Goal: Check status: Check status

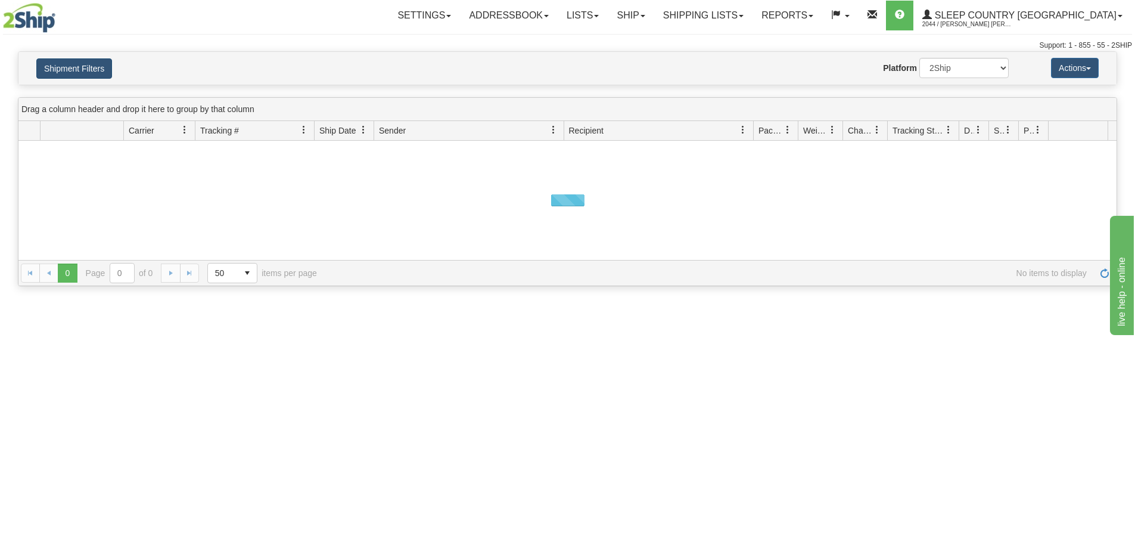
click at [73, 72] on button "Shipment Filters" at bounding box center [74, 68] width 76 height 20
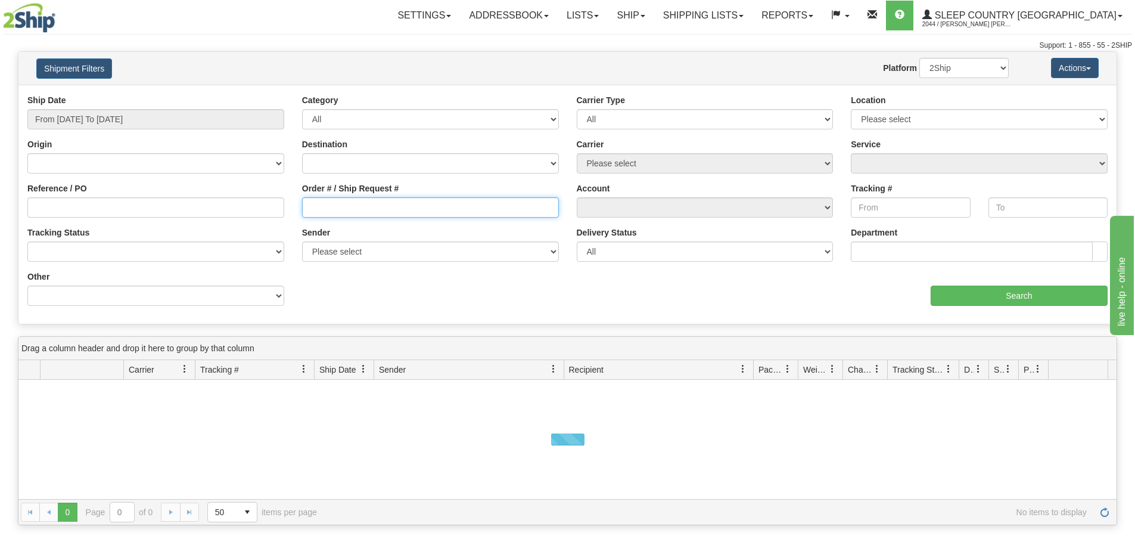
click at [421, 198] on input "Order # / Ship Request #" at bounding box center [430, 207] width 257 height 20
paste input "9000I077528"
type input "9000I077528"
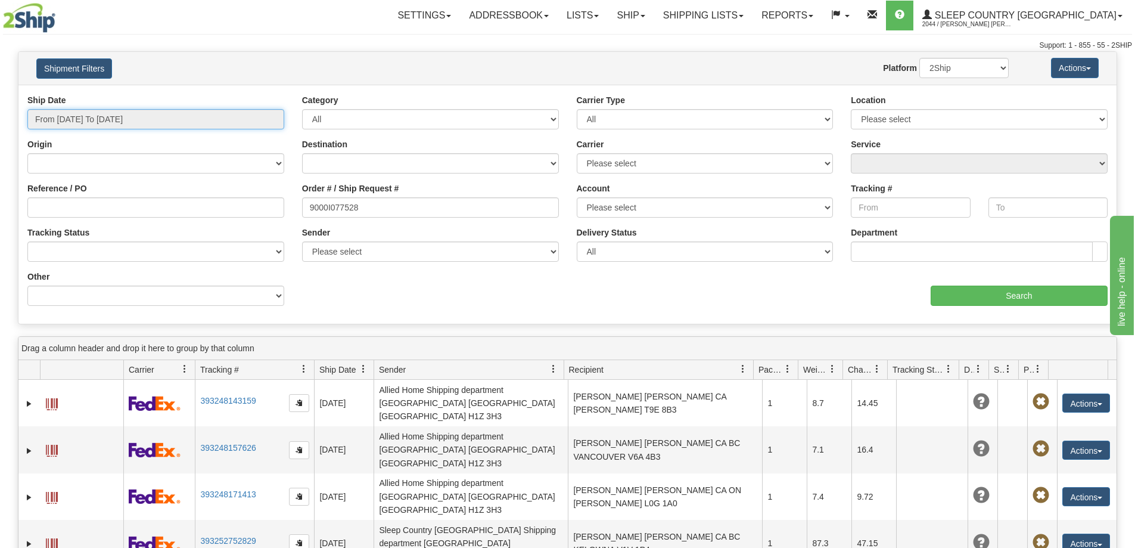
click at [195, 116] on input "From [DATE] To [DATE]" at bounding box center [155, 119] width 257 height 20
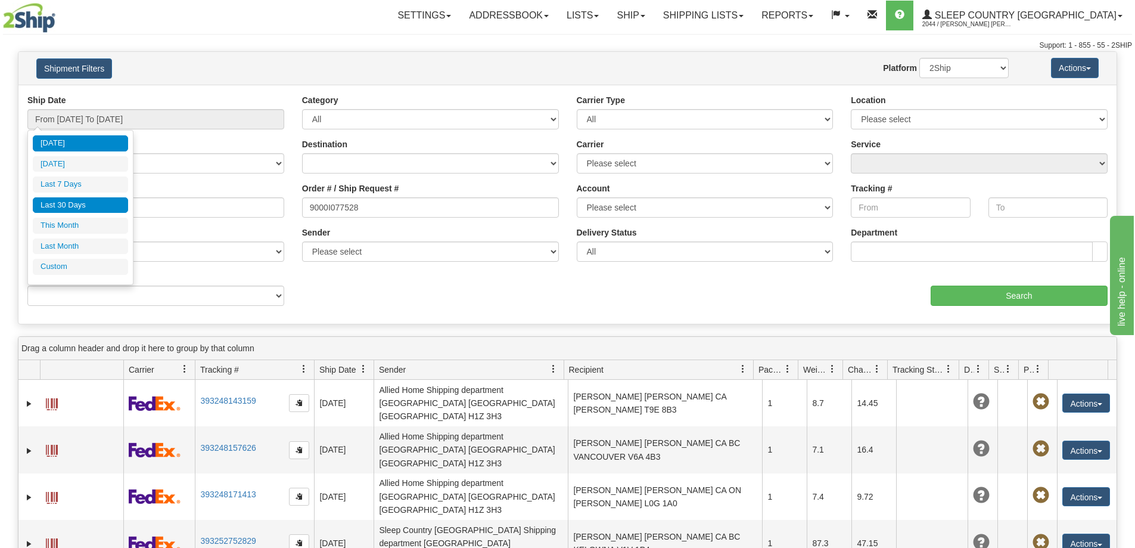
click at [80, 204] on li "Last 30 Days" at bounding box center [80, 205] width 95 height 16
type input "From [DATE] To [DATE]"
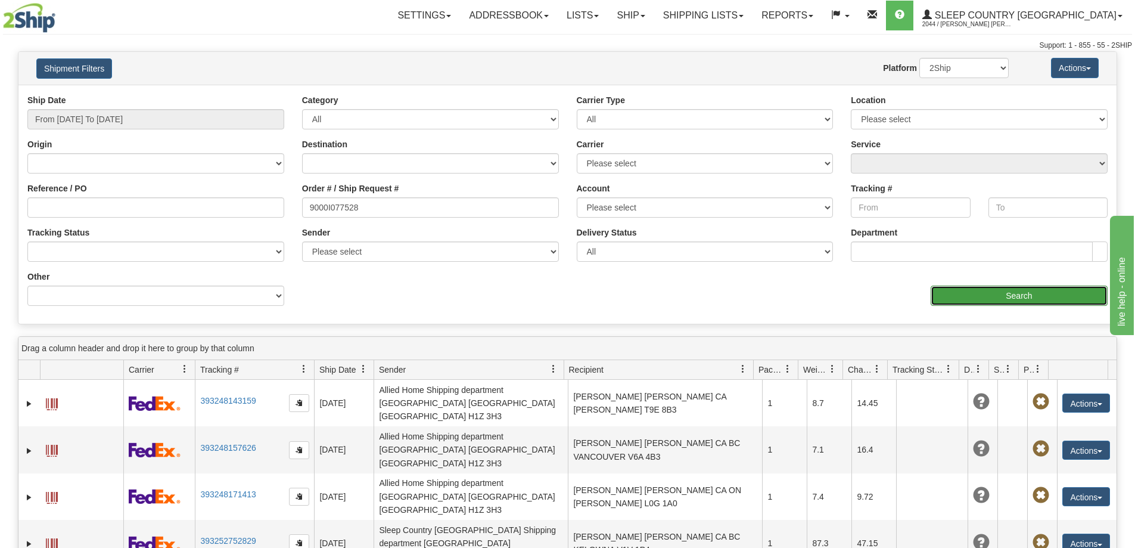
click at [988, 290] on input "Search" at bounding box center [1019, 295] width 177 height 20
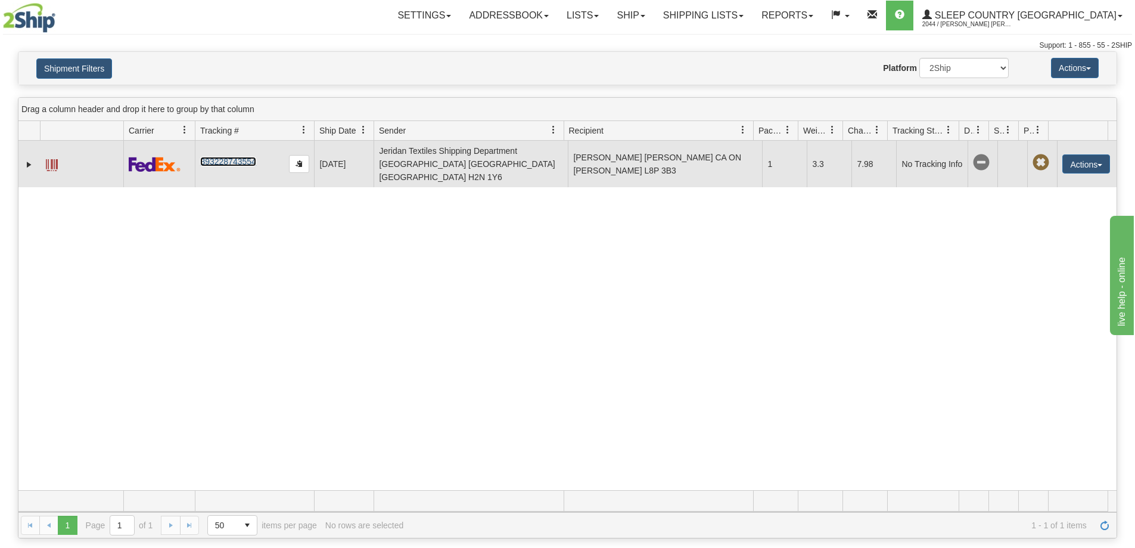
click at [240, 157] on link "393228743554" at bounding box center [227, 162] width 55 height 10
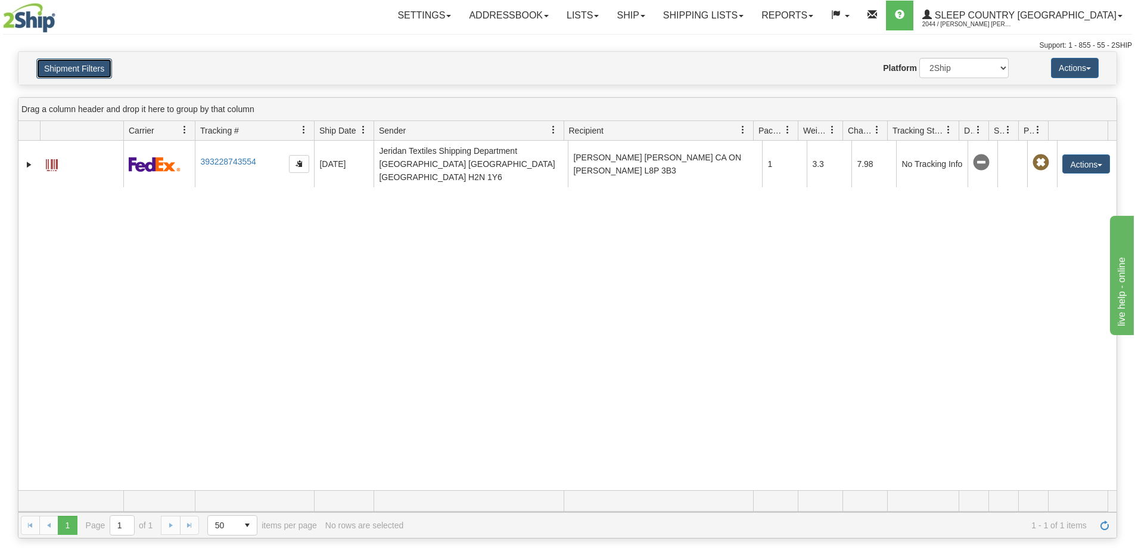
click at [88, 73] on button "Shipment Filters" at bounding box center [74, 68] width 76 height 20
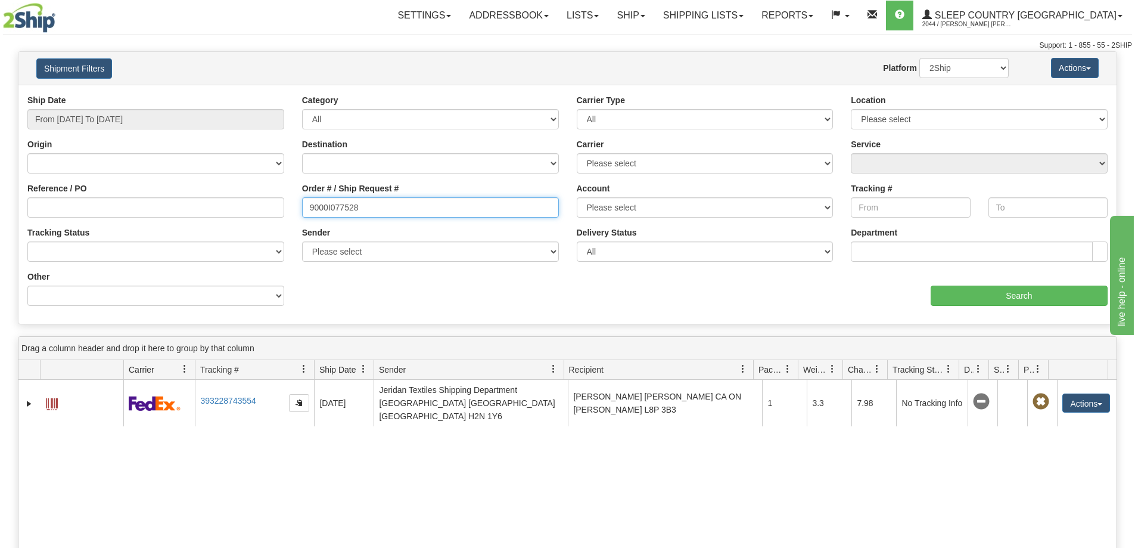
drag, startPoint x: 378, startPoint y: 211, endPoint x: 265, endPoint y: 197, distance: 114.1
click at [244, 94] on div "Reference / PO Order # / Ship Request # 9000I077528 Account Please select [GEOG…" at bounding box center [567, 94] width 1098 height 0
paste input "8586"
type input "9000I085868"
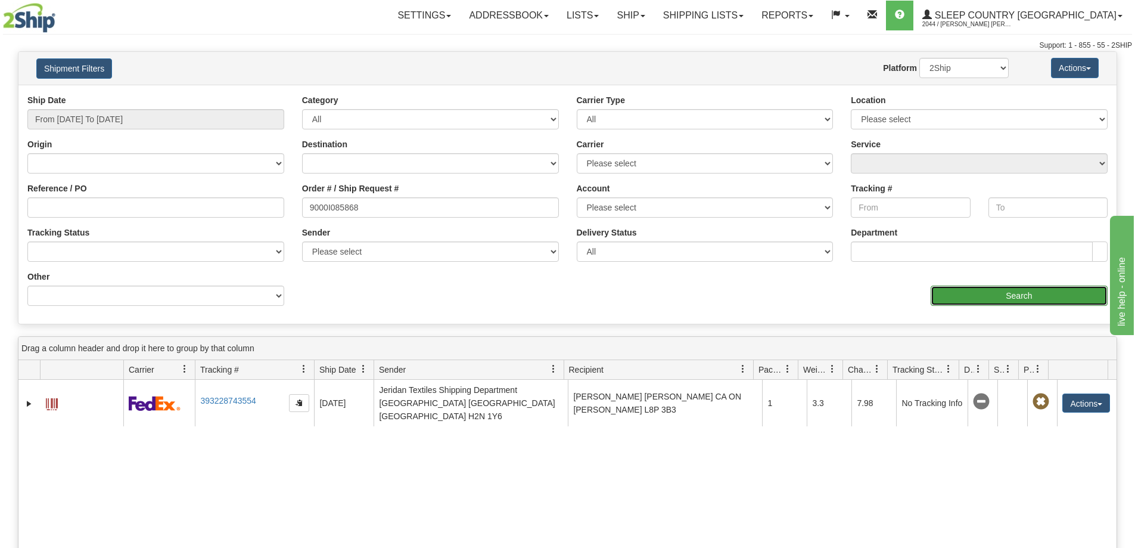
click at [945, 297] on input "Search" at bounding box center [1019, 295] width 177 height 20
